Goal: Find specific page/section: Find specific page/section

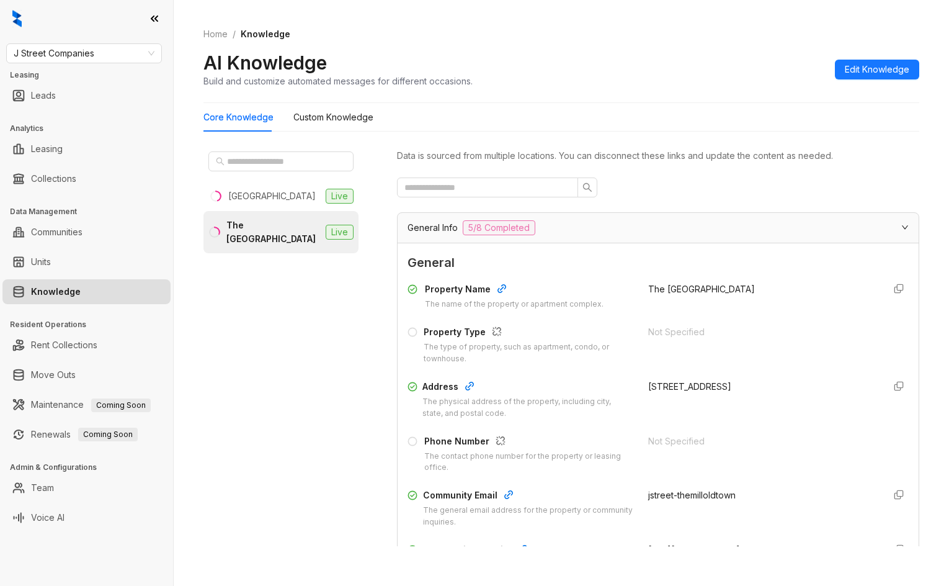
scroll to position [186, 0]
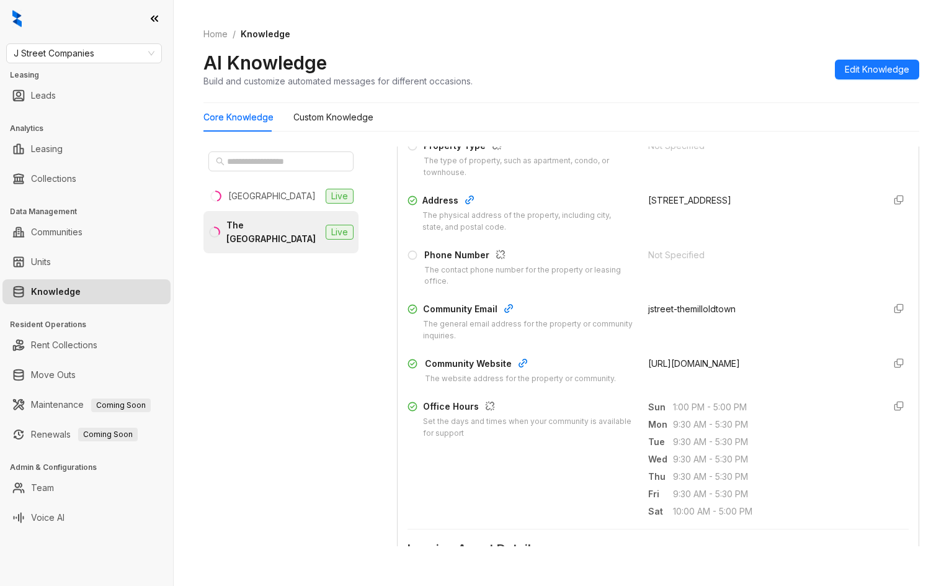
drag, startPoint x: 0, startPoint y: 0, endPoint x: 88, endPoint y: 64, distance: 108.8
click at [88, 65] on div "J Street Companies Leasing Leads Analytics Leasing Collections Data Management …" at bounding box center [86, 293] width 173 height 586
click at [92, 58] on span "J Street Companies" at bounding box center [84, 53] width 141 height 19
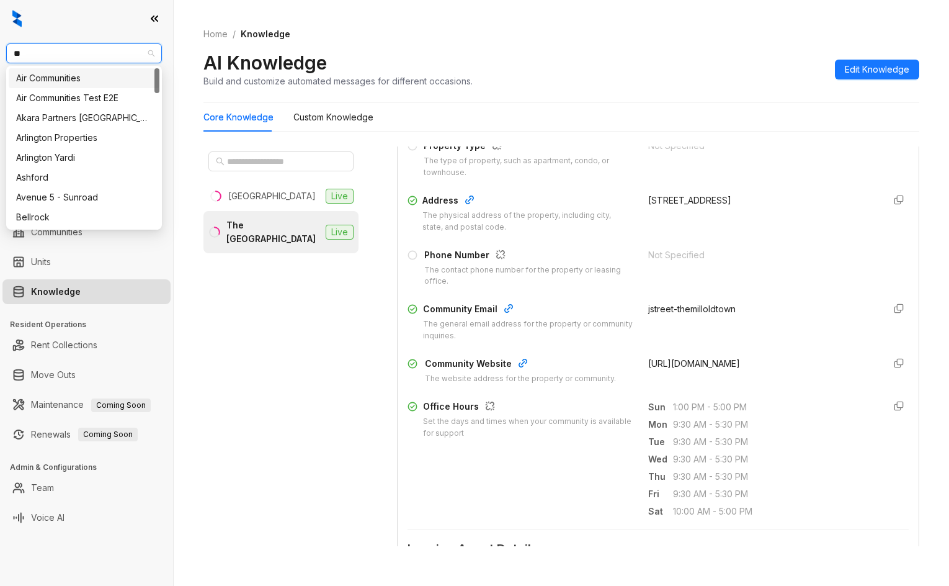
type input "***"
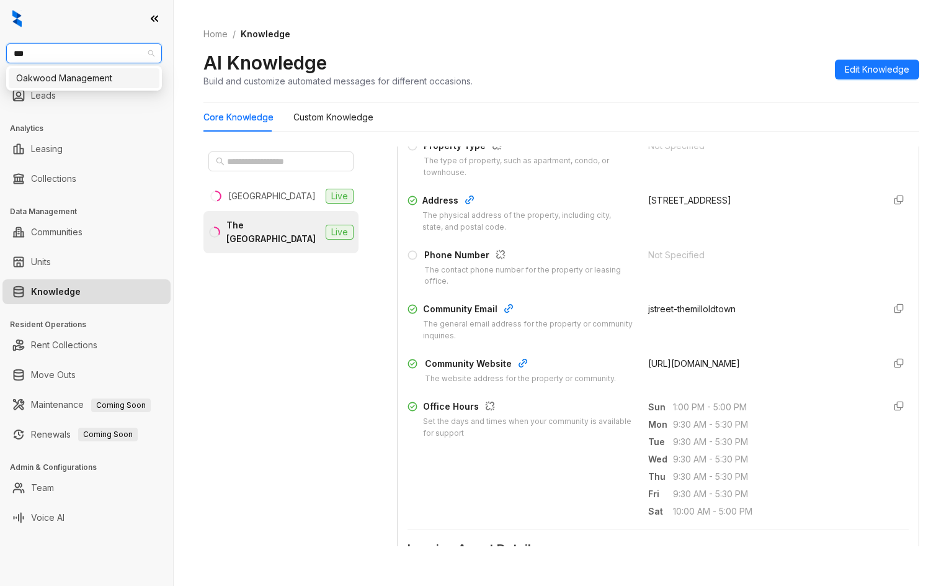
click at [90, 83] on div "Oakwood Management" at bounding box center [84, 78] width 136 height 14
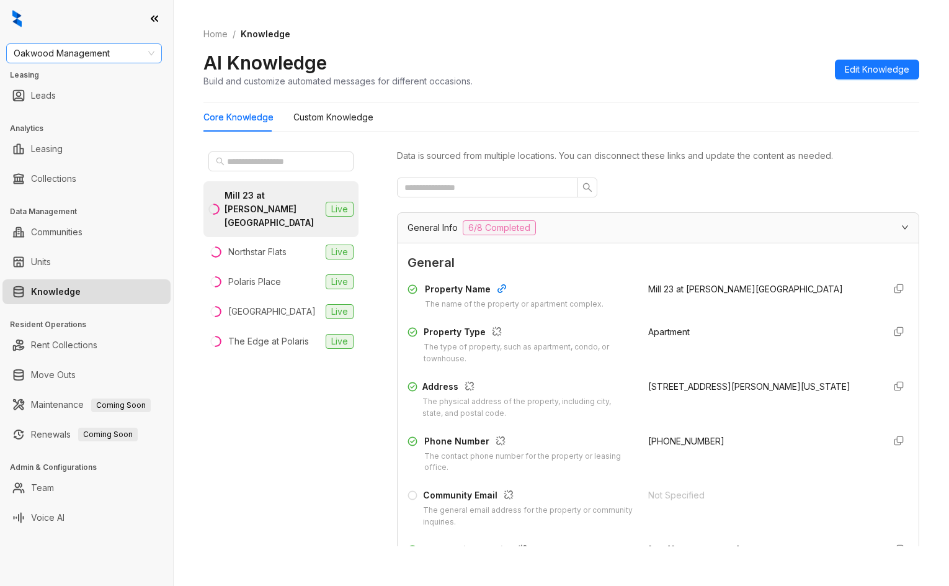
click at [120, 50] on span "Oakwood Management" at bounding box center [84, 53] width 141 height 19
type input "****"
click at [295, 305] on div "[GEOGRAPHIC_DATA]" at bounding box center [271, 312] width 87 height 14
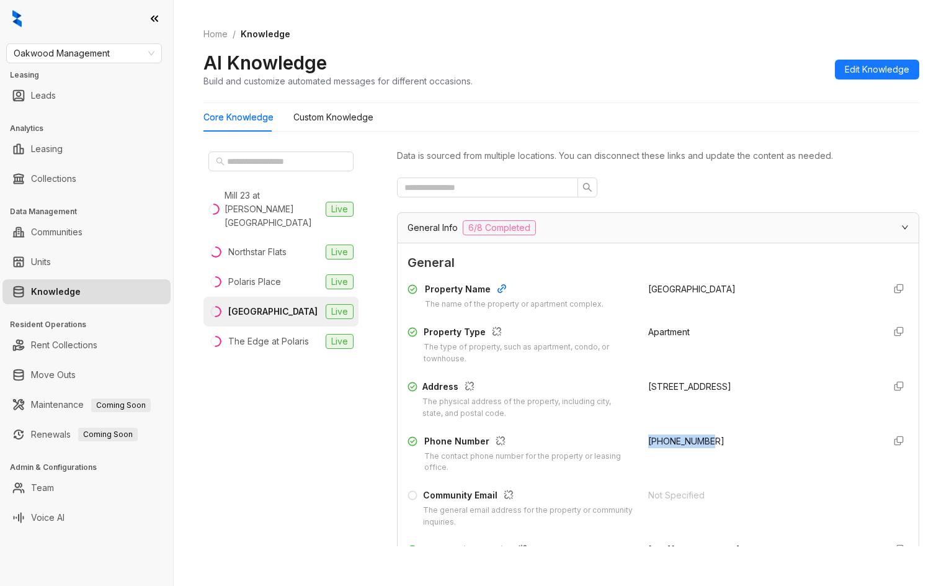
drag, startPoint x: 635, startPoint y: 441, endPoint x: 717, endPoint y: 439, distance: 81.3
click at [712, 438] on div "Phone Number The contact phone number for the property or leasing office. [PHON…" at bounding box center [658, 454] width 501 height 40
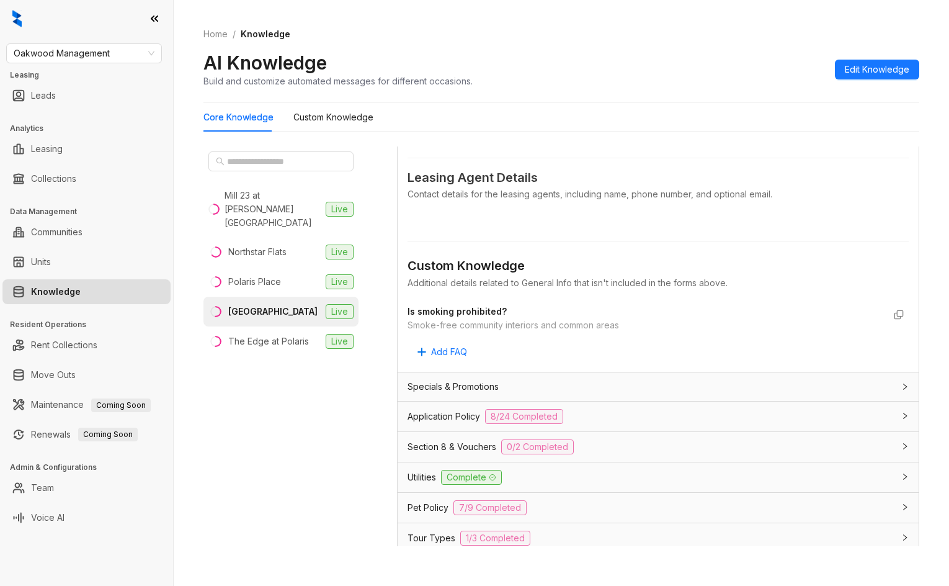
scroll to position [742, 0]
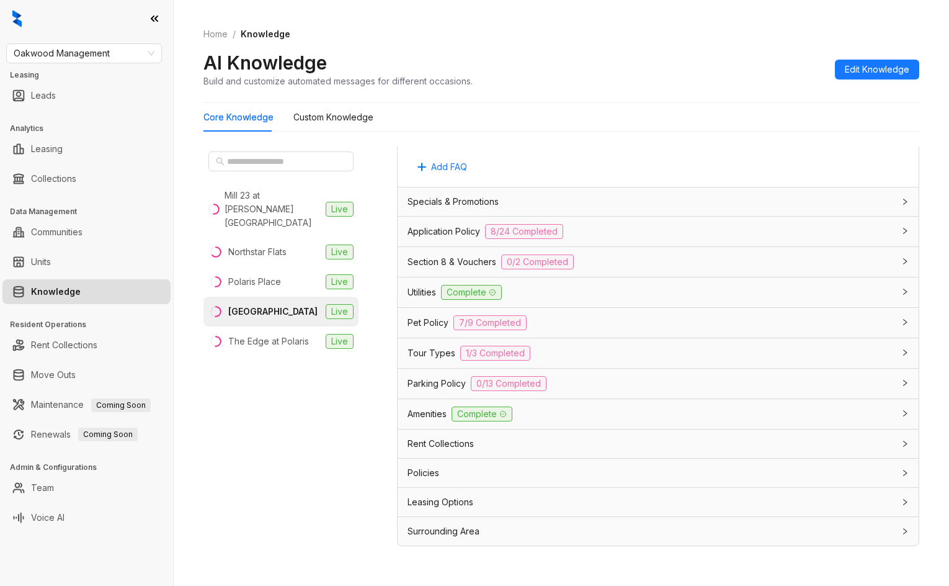
click at [548, 352] on div "Tour Types 1/3 Completed" at bounding box center [651, 353] width 486 height 15
